Goal: Check status

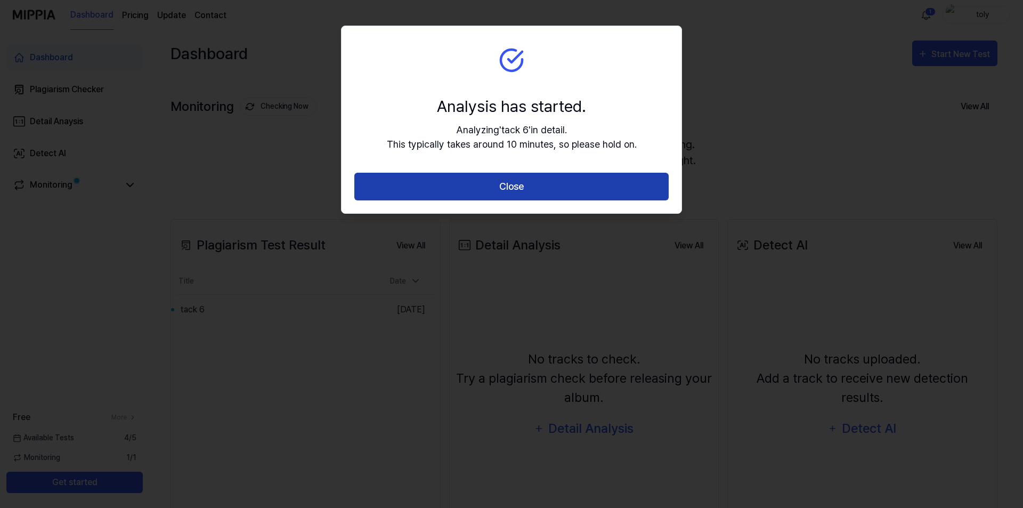
click at [554, 195] on button "Close" at bounding box center [511, 187] width 314 height 28
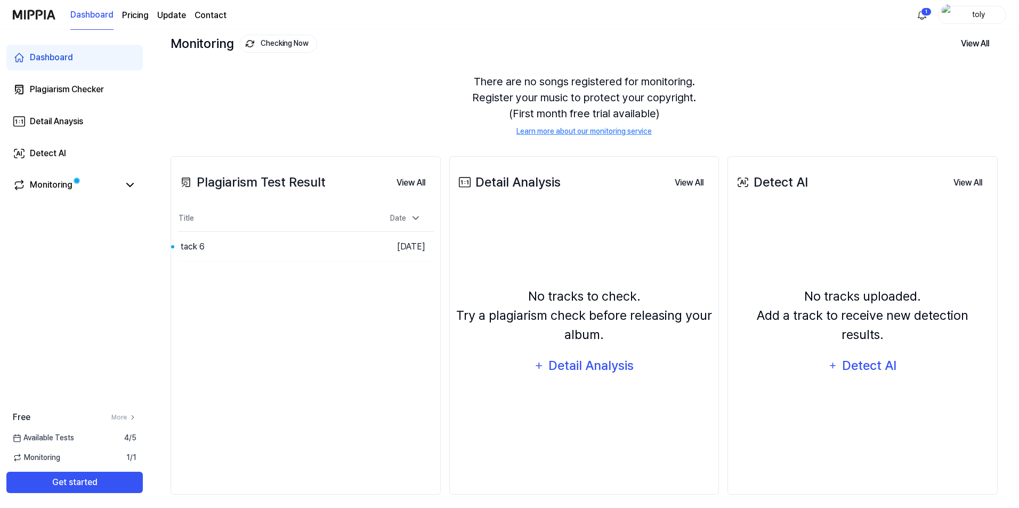
scroll to position [71, 0]
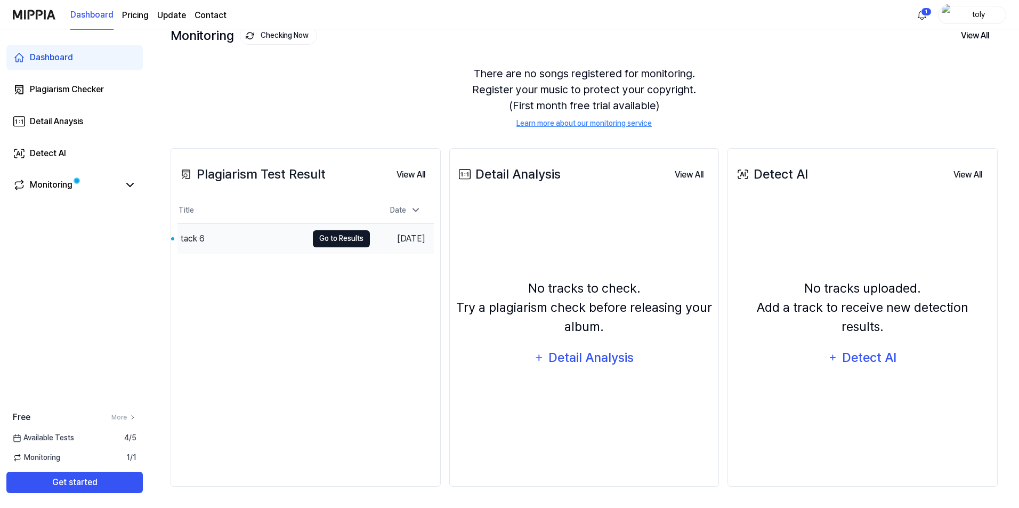
click at [349, 240] on button "Go to Results" at bounding box center [341, 238] width 57 height 17
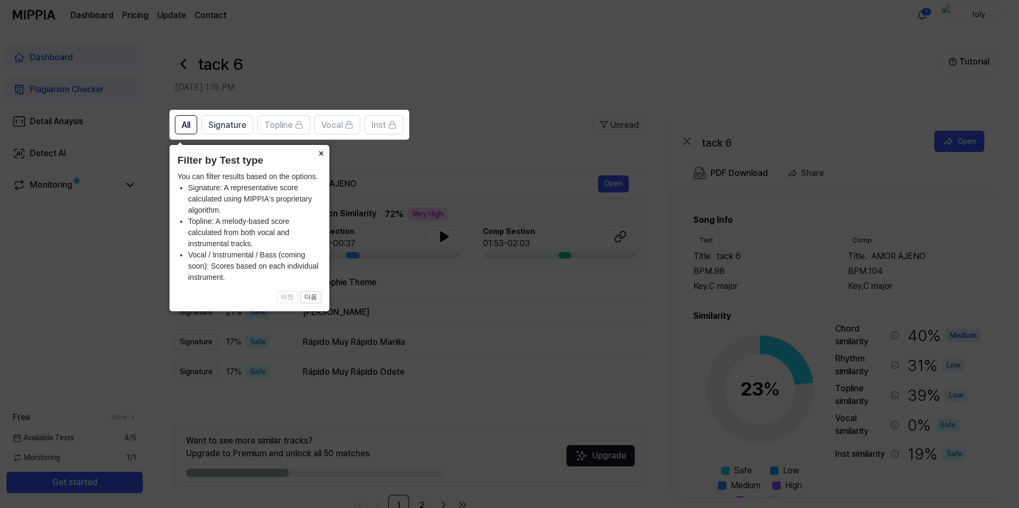
click at [319, 154] on button "×" at bounding box center [320, 152] width 17 height 15
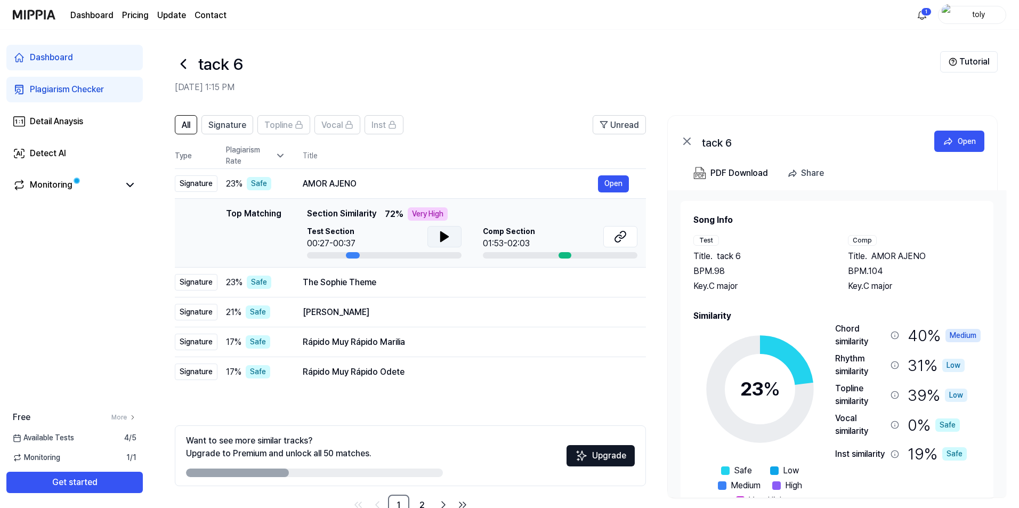
click at [443, 238] on icon at bounding box center [444, 237] width 7 height 10
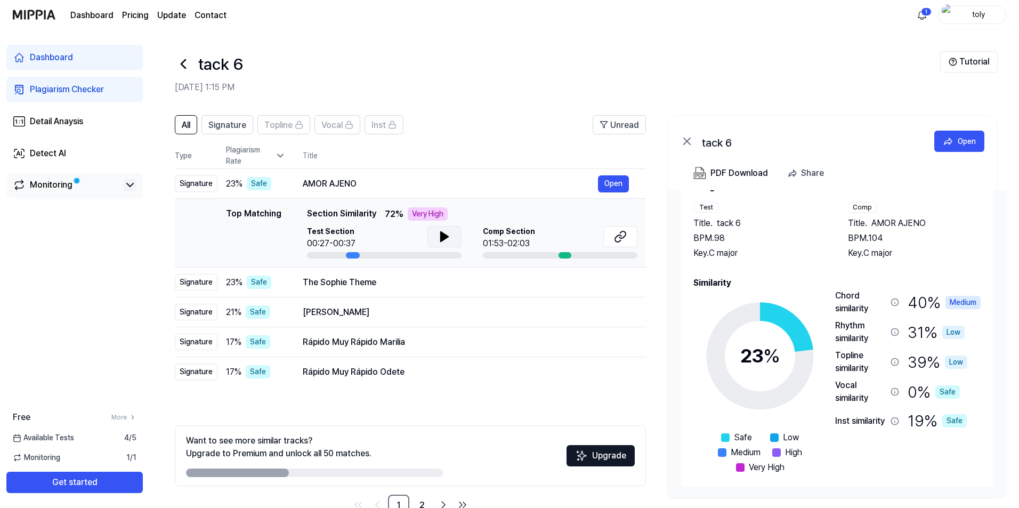
click at [129, 186] on icon at bounding box center [130, 184] width 13 height 13
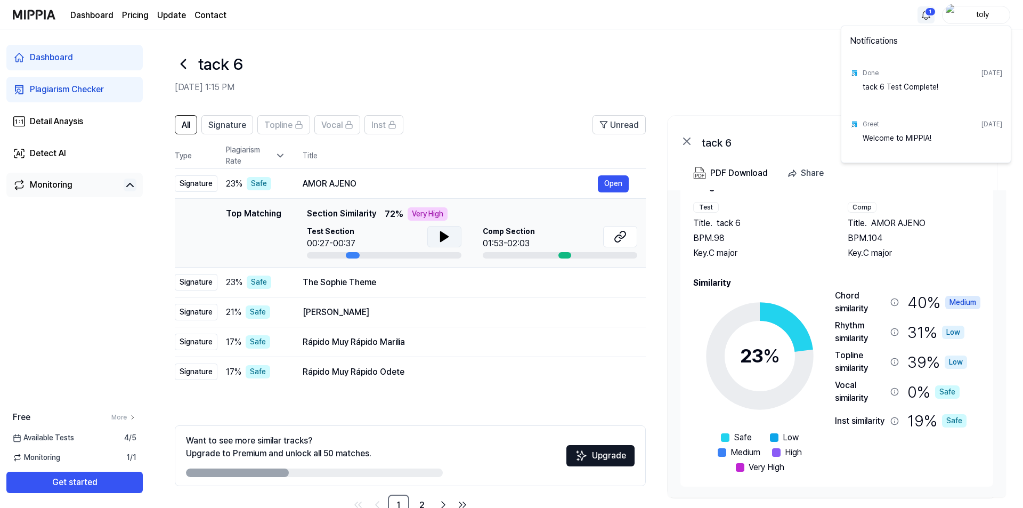
click at [922, 17] on html "Dashboard Pricing Update Contact 1 toly Dashboard Plagiarism Checker Detail Ana…" at bounding box center [511, 254] width 1023 height 508
click at [605, 53] on html "Dashboard Pricing Update Contact toly Dashboard Plagiarism Checker Detail Anays…" at bounding box center [511, 254] width 1023 height 508
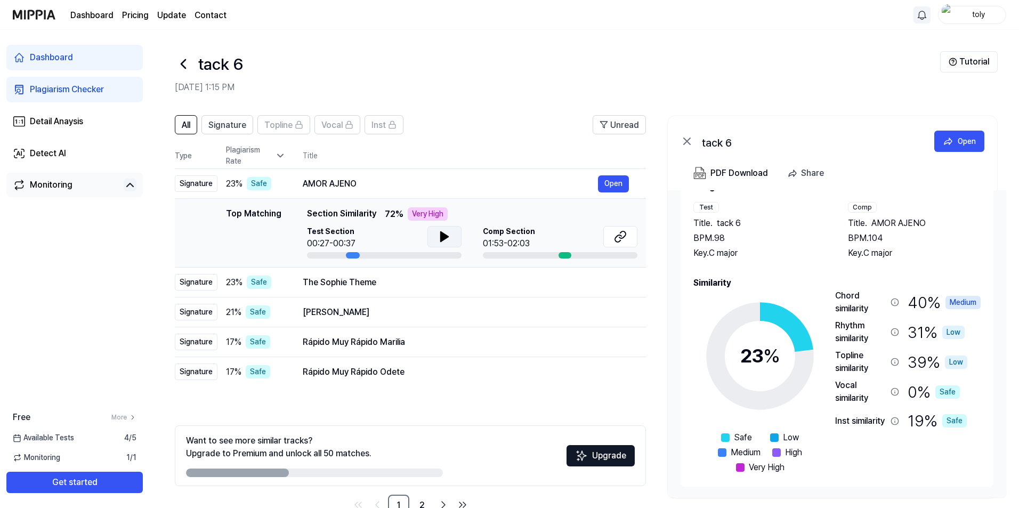
click at [583, 94] on header "tack 6 [DATE] 1:15 PM Tutorial" at bounding box center [583, 67] width 869 height 75
click at [280, 158] on icon at bounding box center [280, 155] width 11 height 11
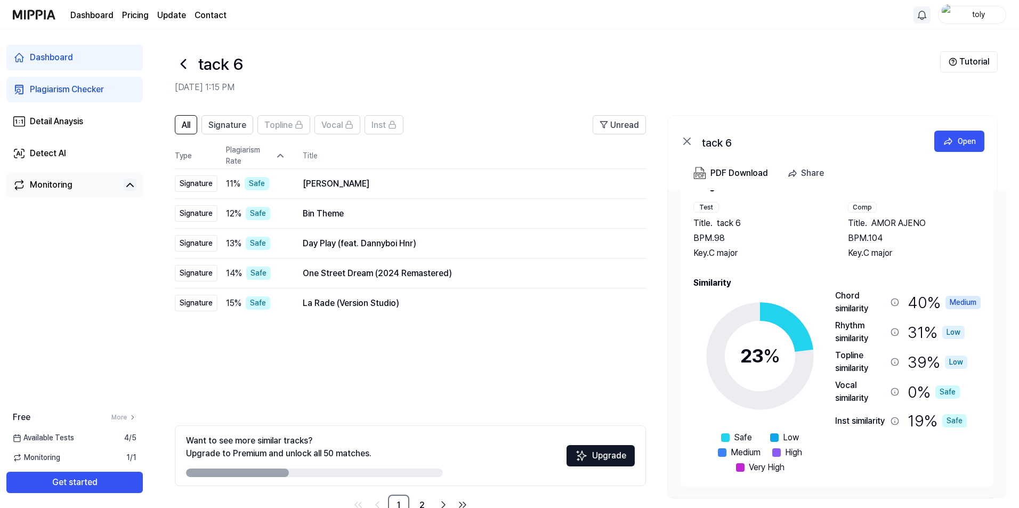
click at [280, 158] on icon at bounding box center [280, 155] width 11 height 11
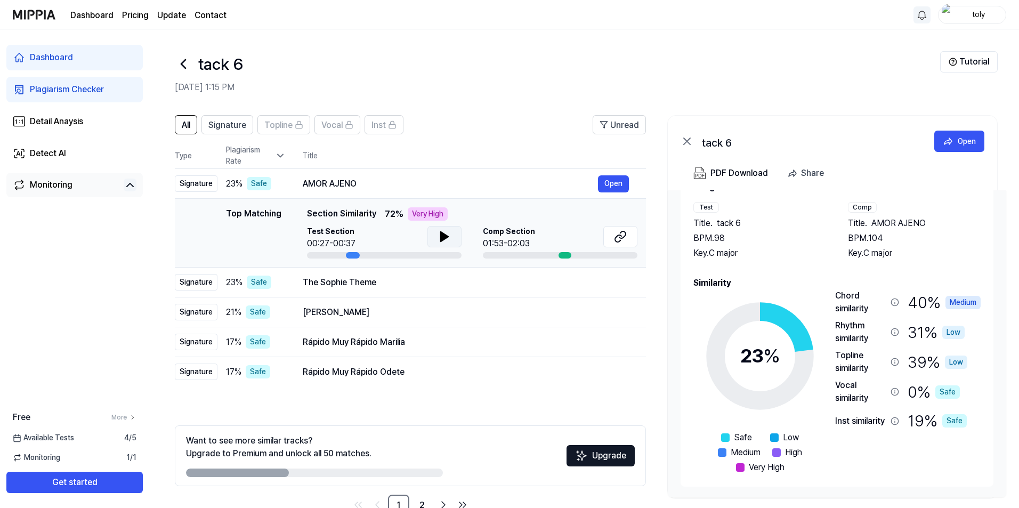
click at [442, 237] on icon at bounding box center [444, 237] width 7 height 10
click at [442, 237] on icon at bounding box center [442, 236] width 2 height 9
click at [613, 320] on button "Open" at bounding box center [613, 312] width 31 height 17
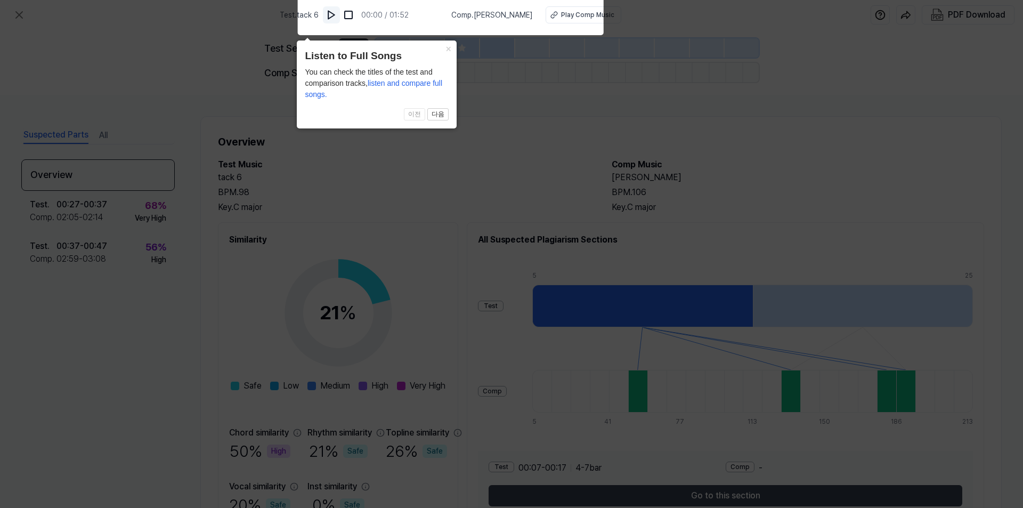
click at [337, 16] on img at bounding box center [331, 15] width 11 height 11
click at [848, 185] on icon at bounding box center [511, 251] width 1023 height 513
